Goal: Check status: Check status

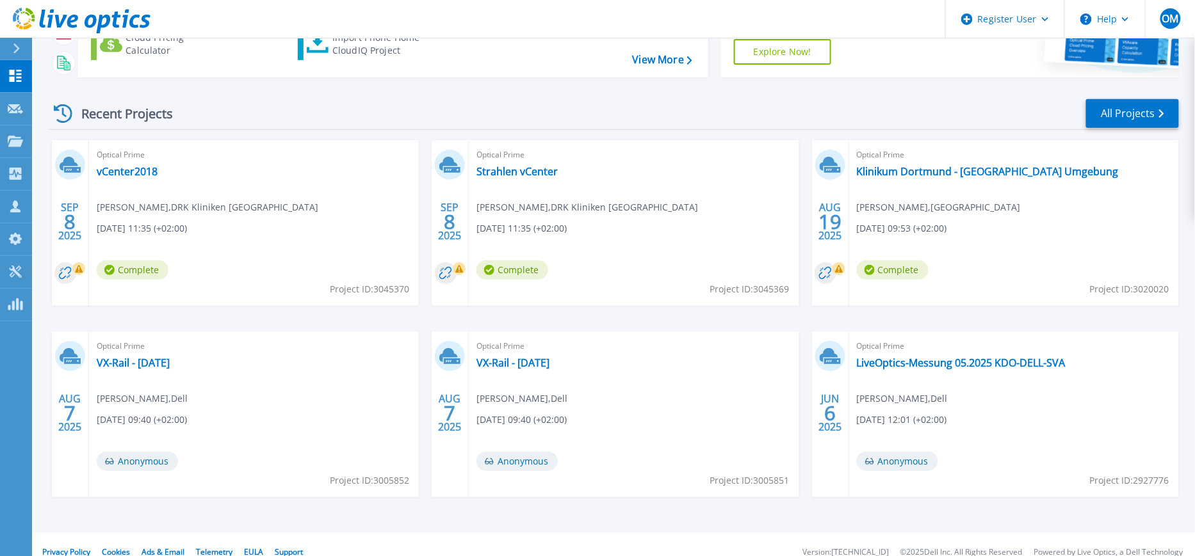
scroll to position [152, 0]
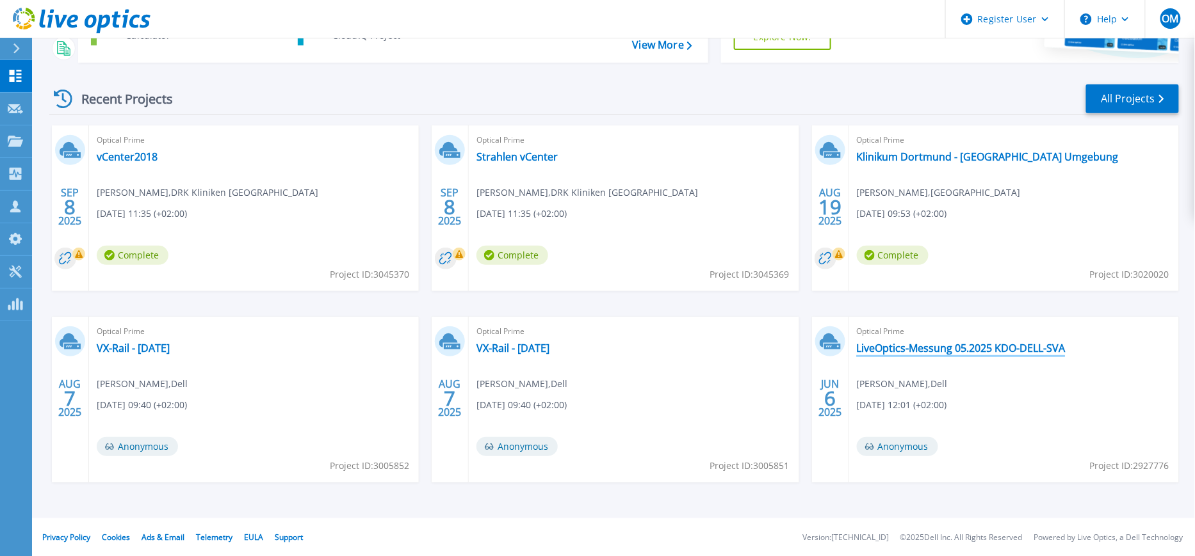
click at [927, 353] on link "LiveOptics-Messung 05.2025 KDO-DELL-SVA" at bounding box center [961, 348] width 209 height 13
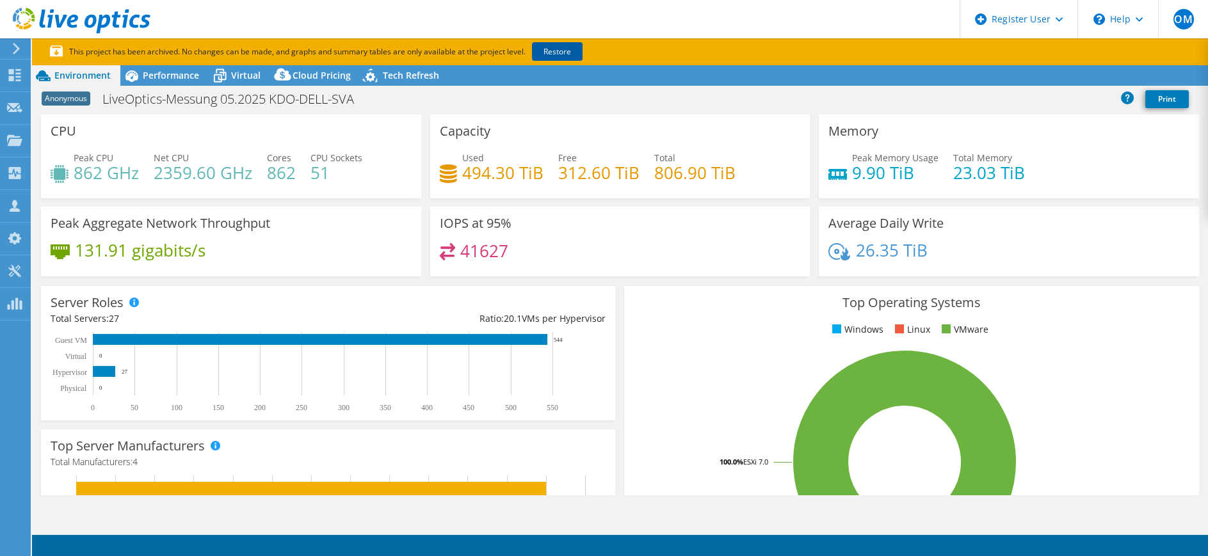
select select "USD"
click at [572, 51] on link "Restore" at bounding box center [557, 51] width 51 height 19
